Goal: Navigation & Orientation: Find specific page/section

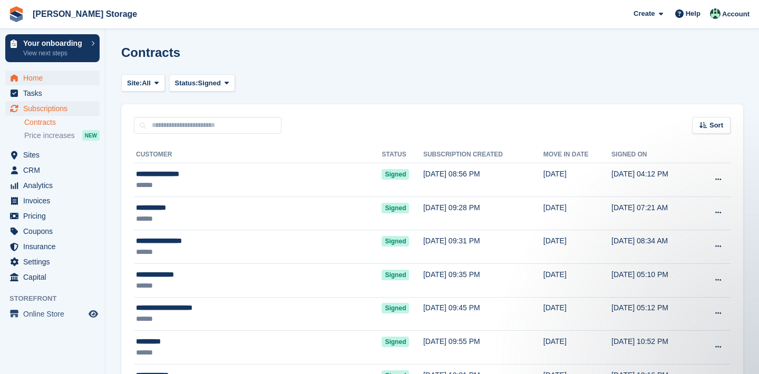
click at [38, 80] on span "Home" at bounding box center [54, 78] width 63 height 15
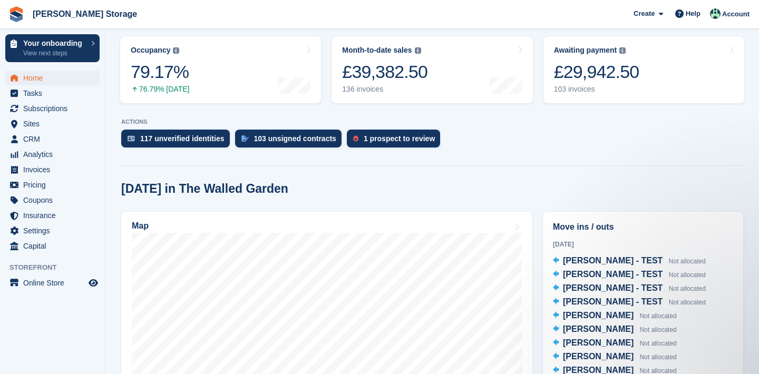
scroll to position [169, 0]
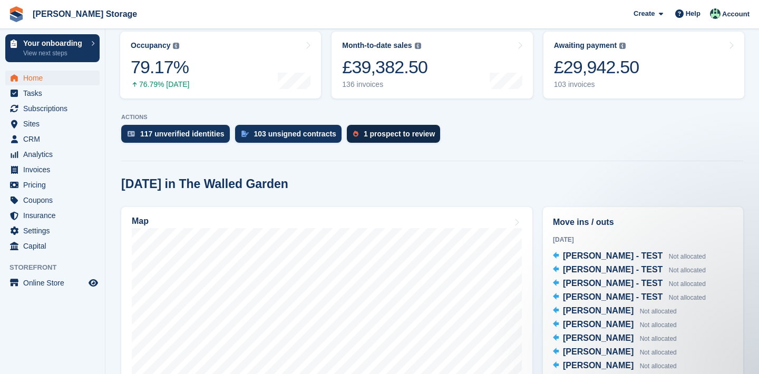
click at [412, 128] on div "1 prospect to review" at bounding box center [393, 134] width 93 height 18
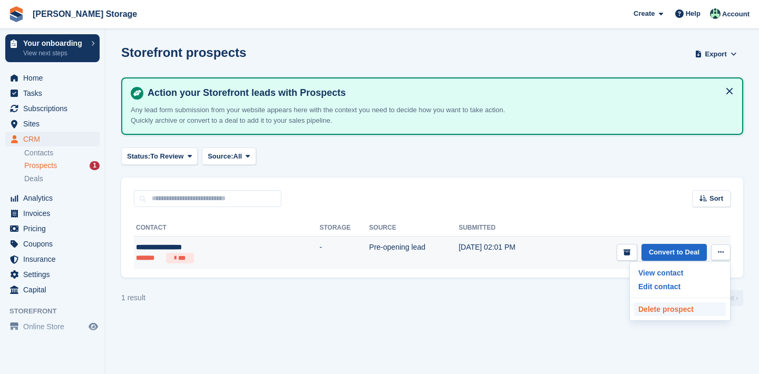
click at [663, 309] on p "Delete prospect" at bounding box center [680, 309] width 92 height 14
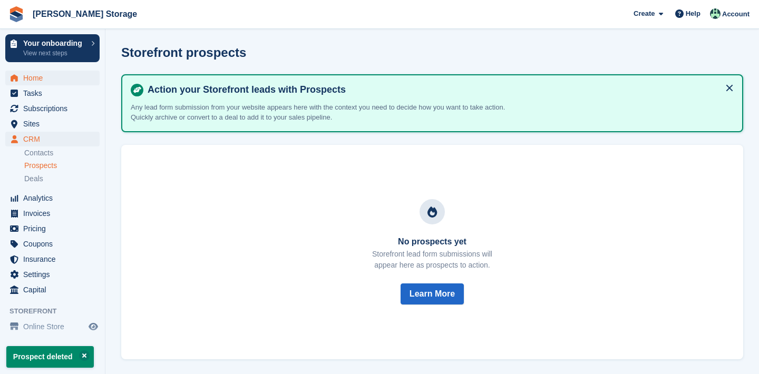
click at [70, 73] on span "Home" at bounding box center [54, 78] width 63 height 15
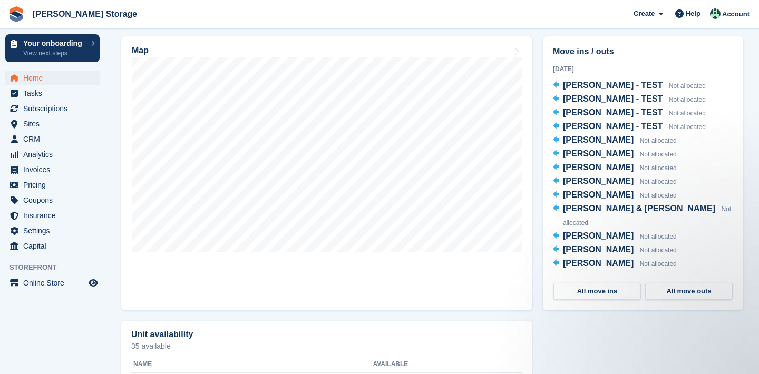
click at [578, 52] on h2 "Move ins / outs" at bounding box center [643, 51] width 180 height 13
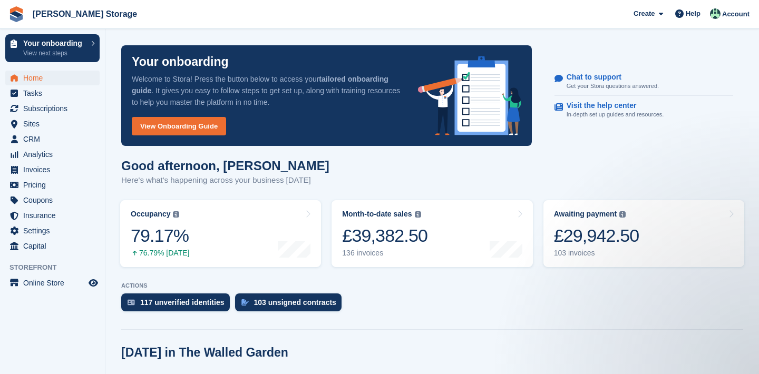
click at [43, 79] on span "Home" at bounding box center [54, 78] width 63 height 15
